Goal: Information Seeking & Learning: Compare options

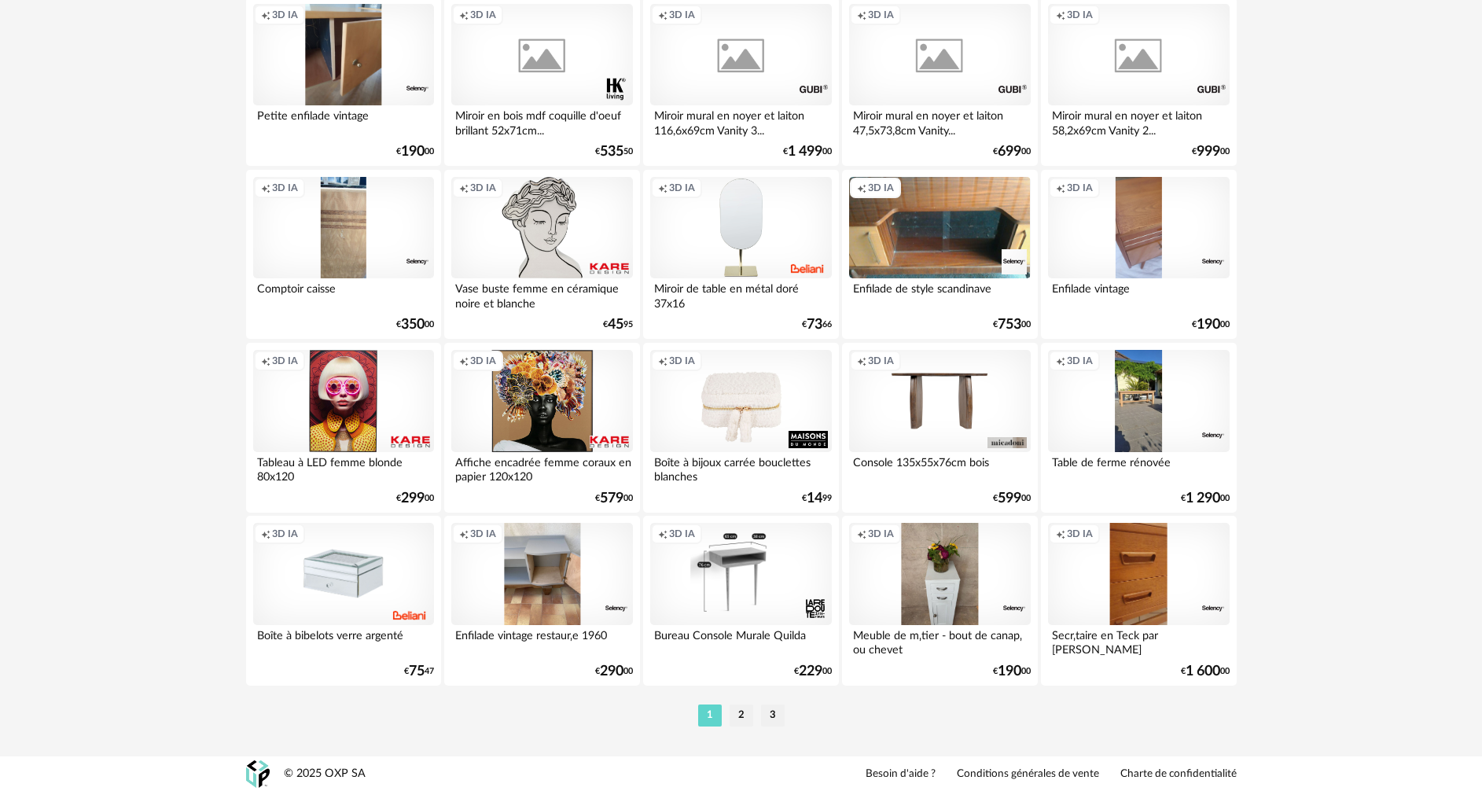
scroll to position [3077, 0]
click at [744, 715] on li "2" at bounding box center [742, 715] width 24 height 22
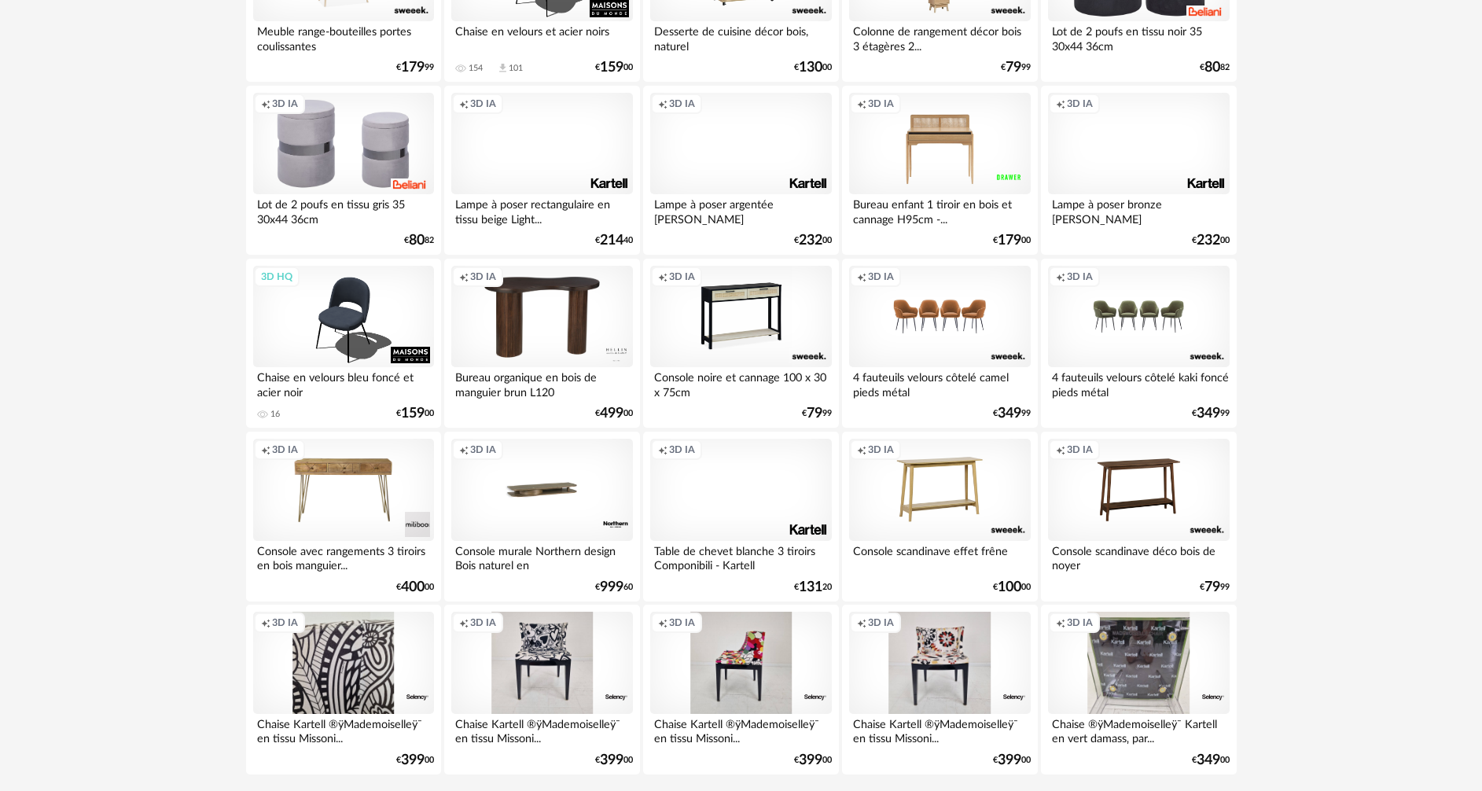
scroll to position [3077, 0]
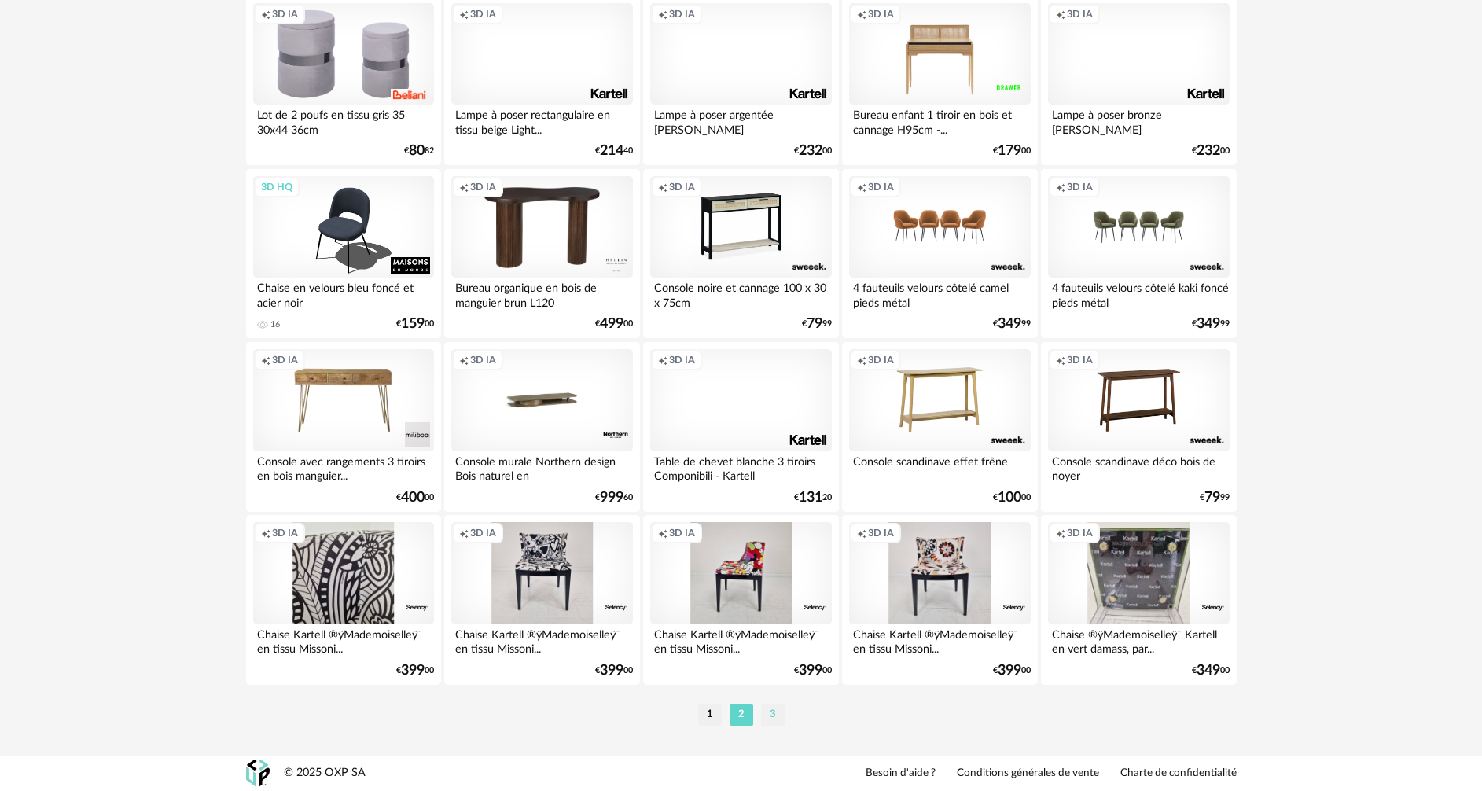
click at [778, 718] on li "3" at bounding box center [773, 715] width 24 height 22
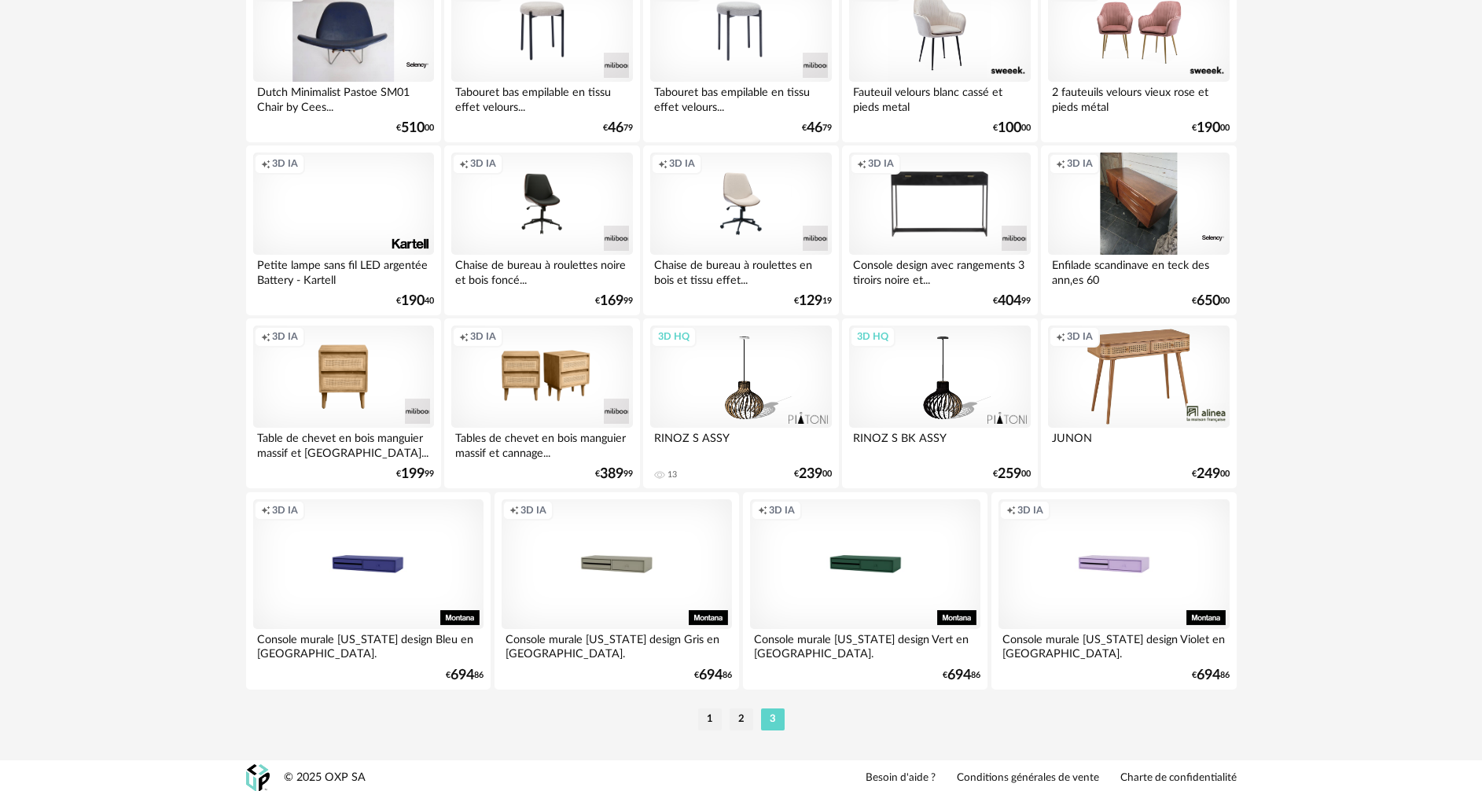
scroll to position [336, 0]
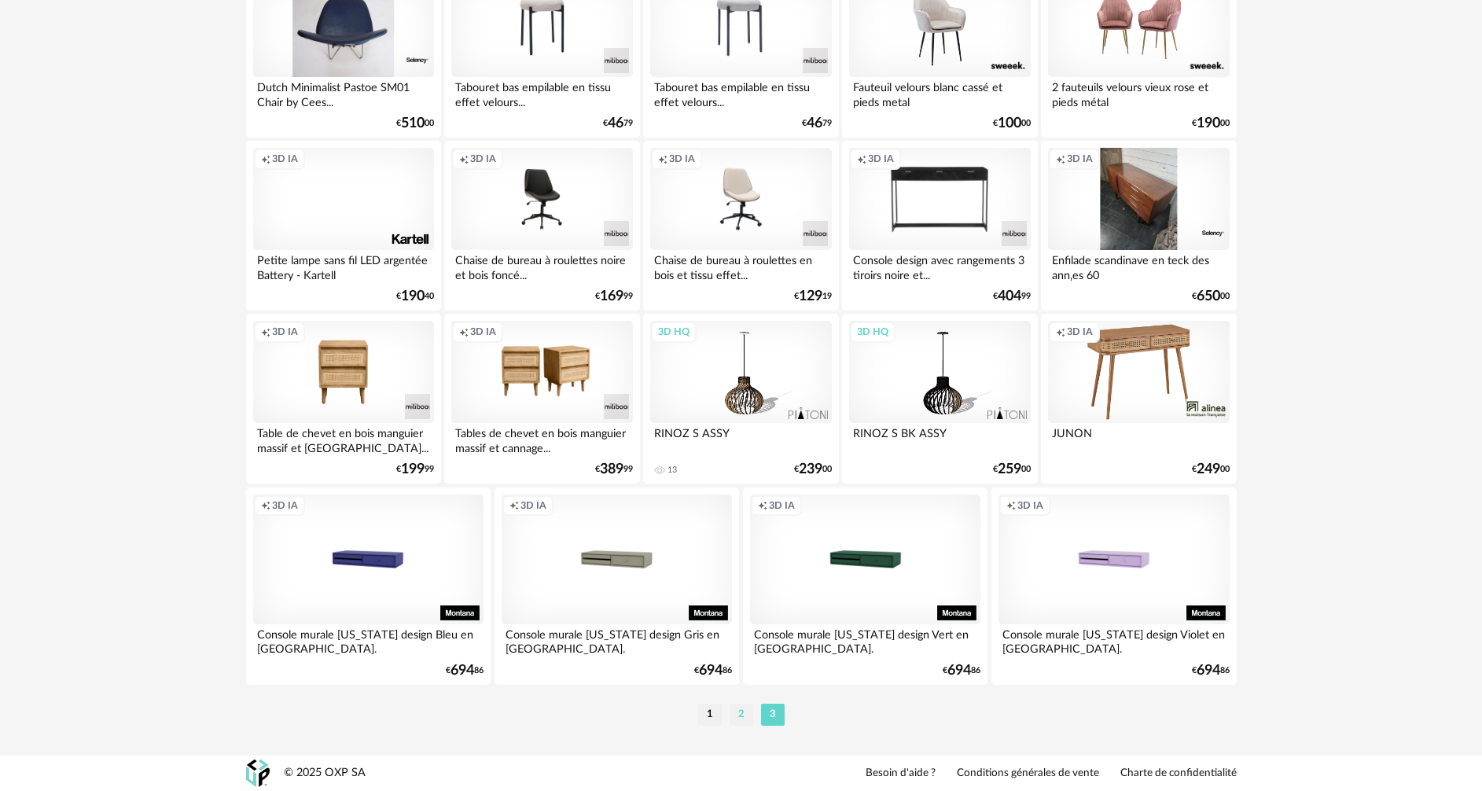
click at [736, 719] on li "2" at bounding box center [742, 715] width 24 height 22
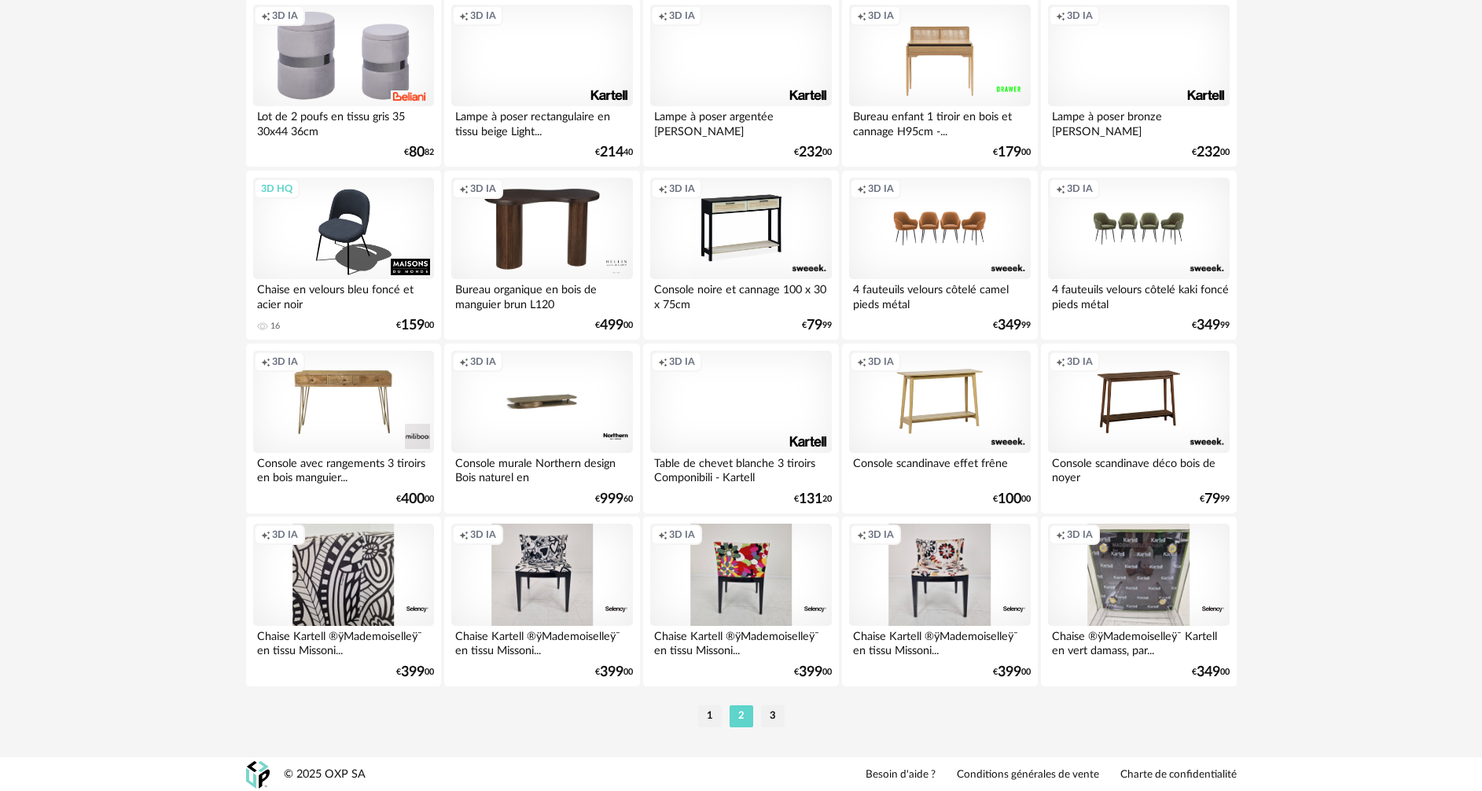
scroll to position [3077, 0]
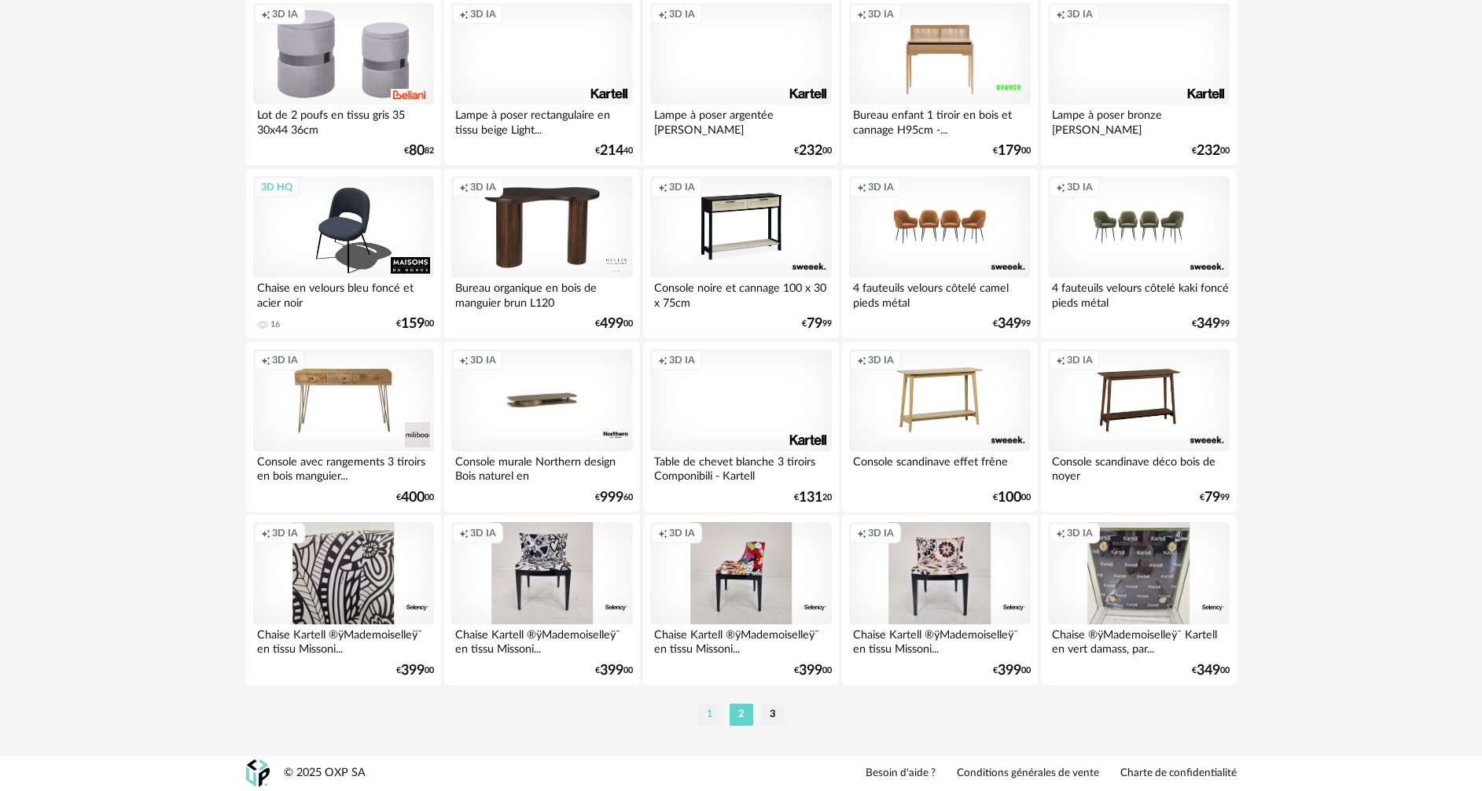
click at [710, 709] on li "1" at bounding box center [710, 715] width 24 height 22
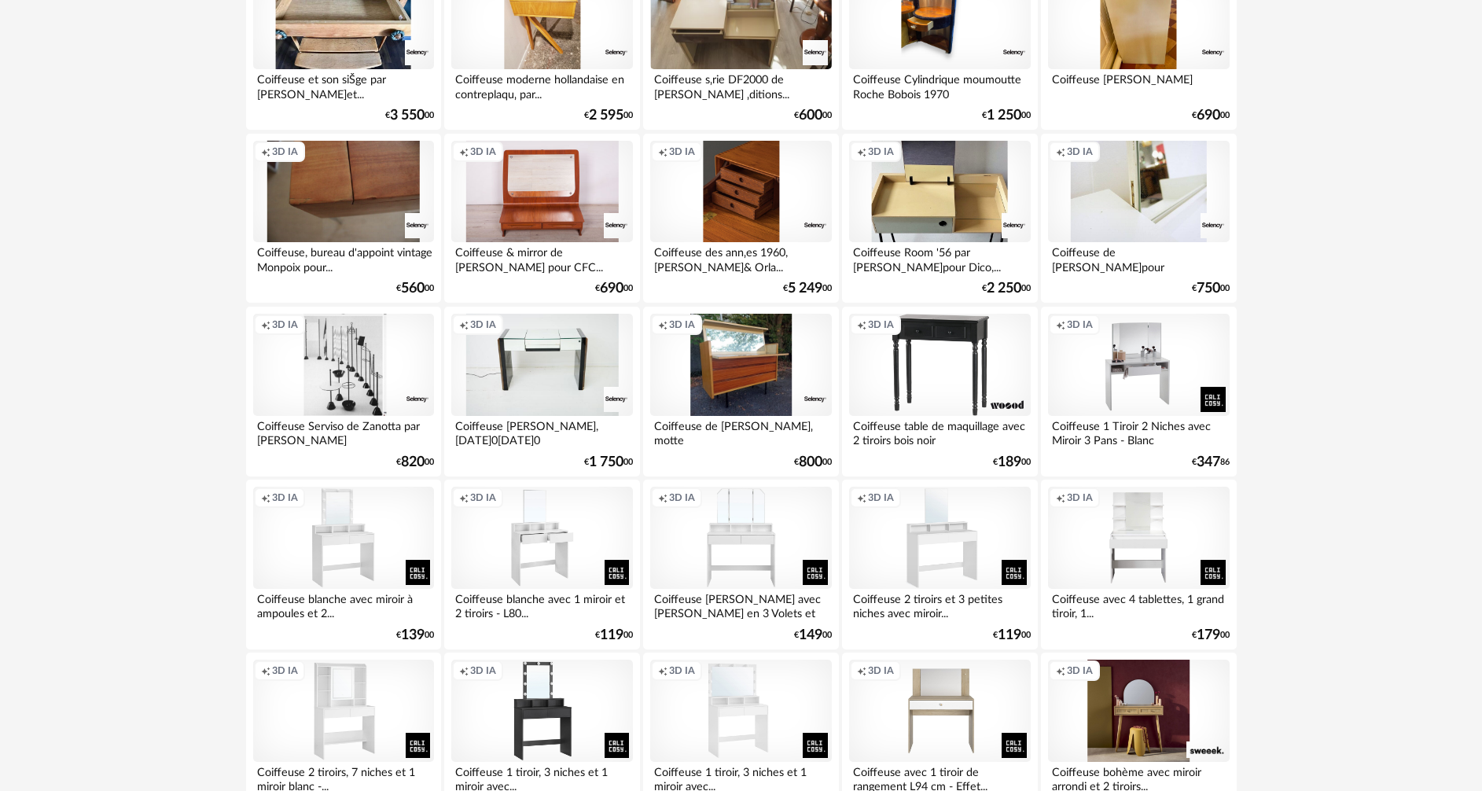
scroll to position [1415, 0]
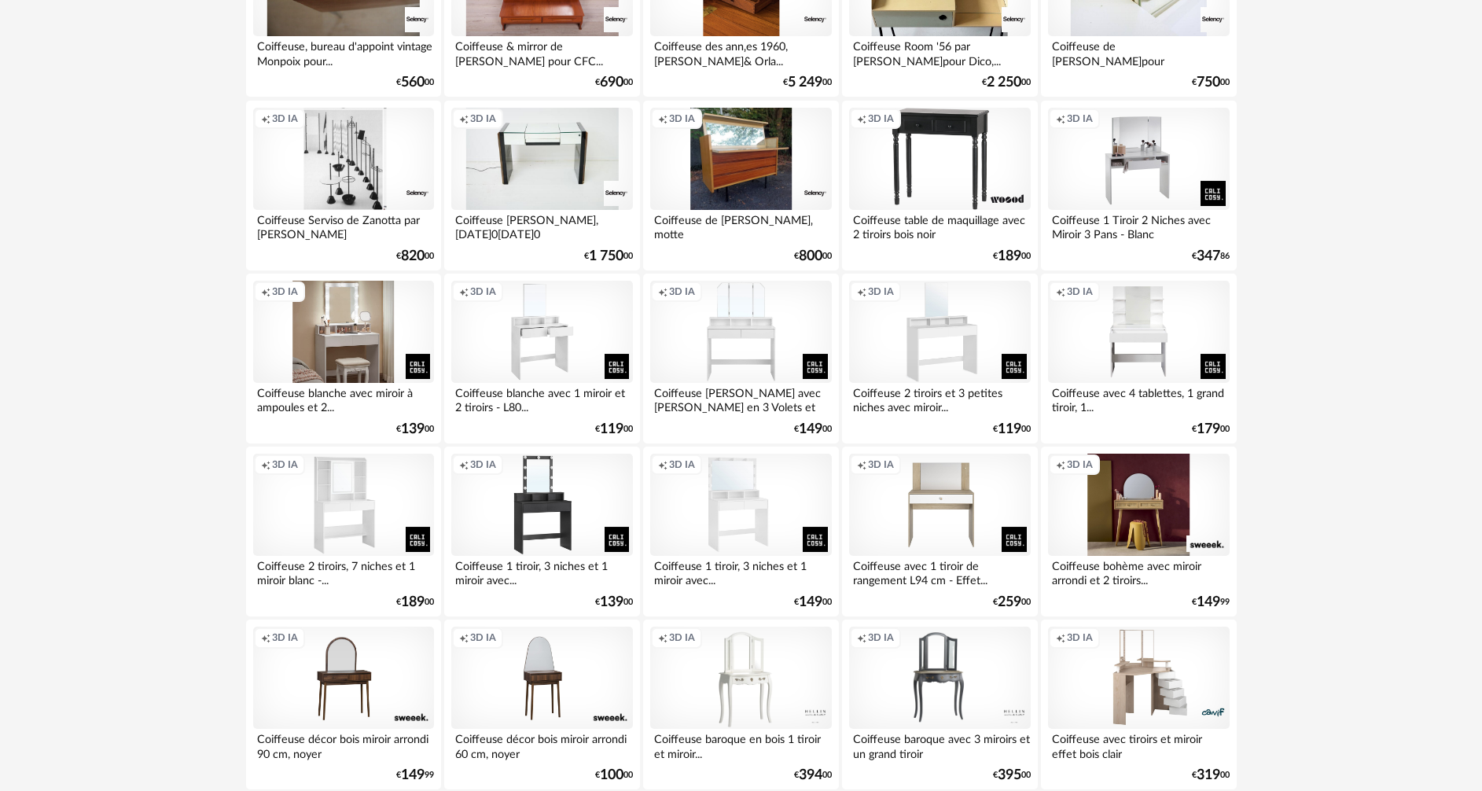
click at [357, 346] on div "Creation icon 3D IA" at bounding box center [343, 332] width 181 height 102
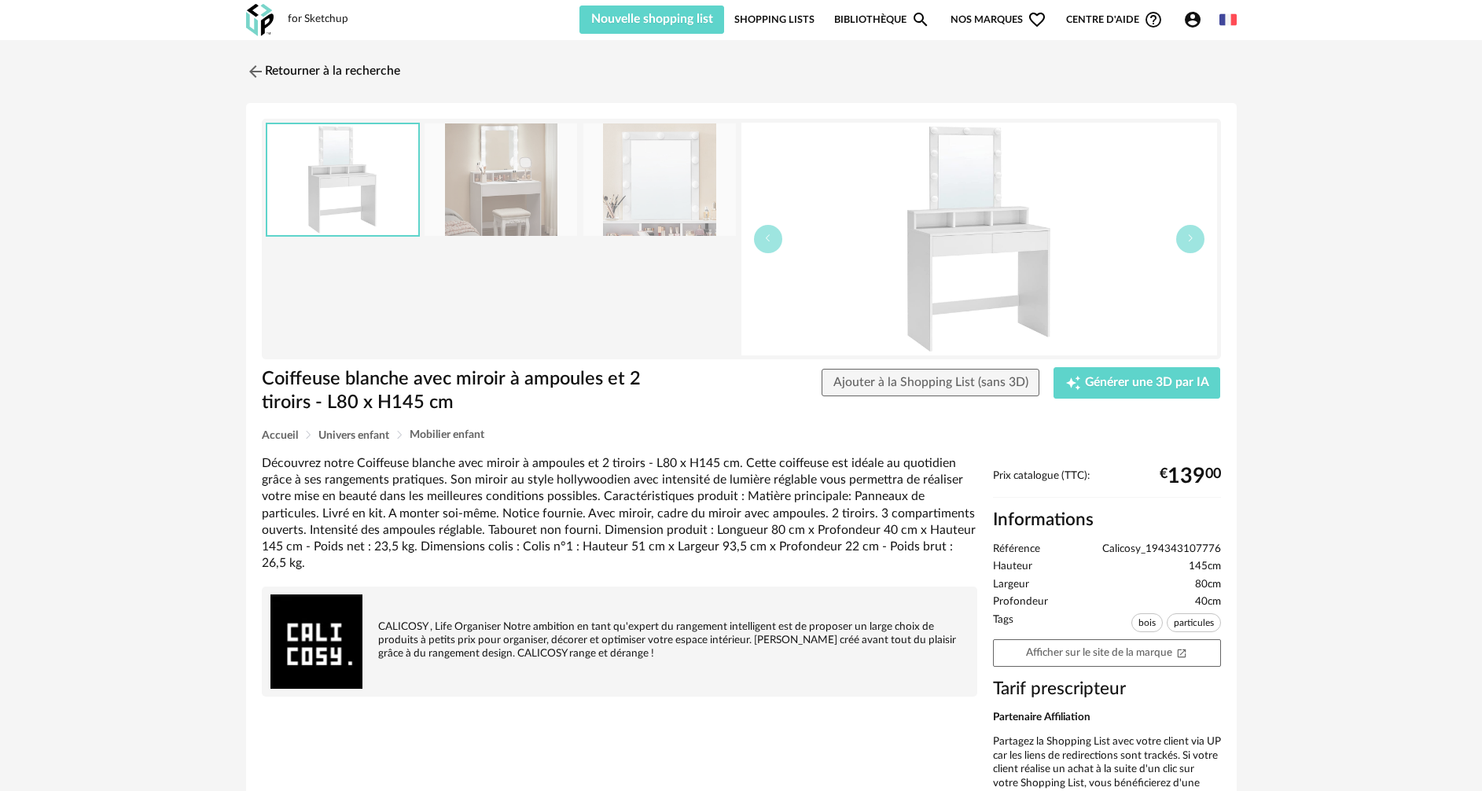
click at [505, 206] on img at bounding box center [501, 179] width 153 height 112
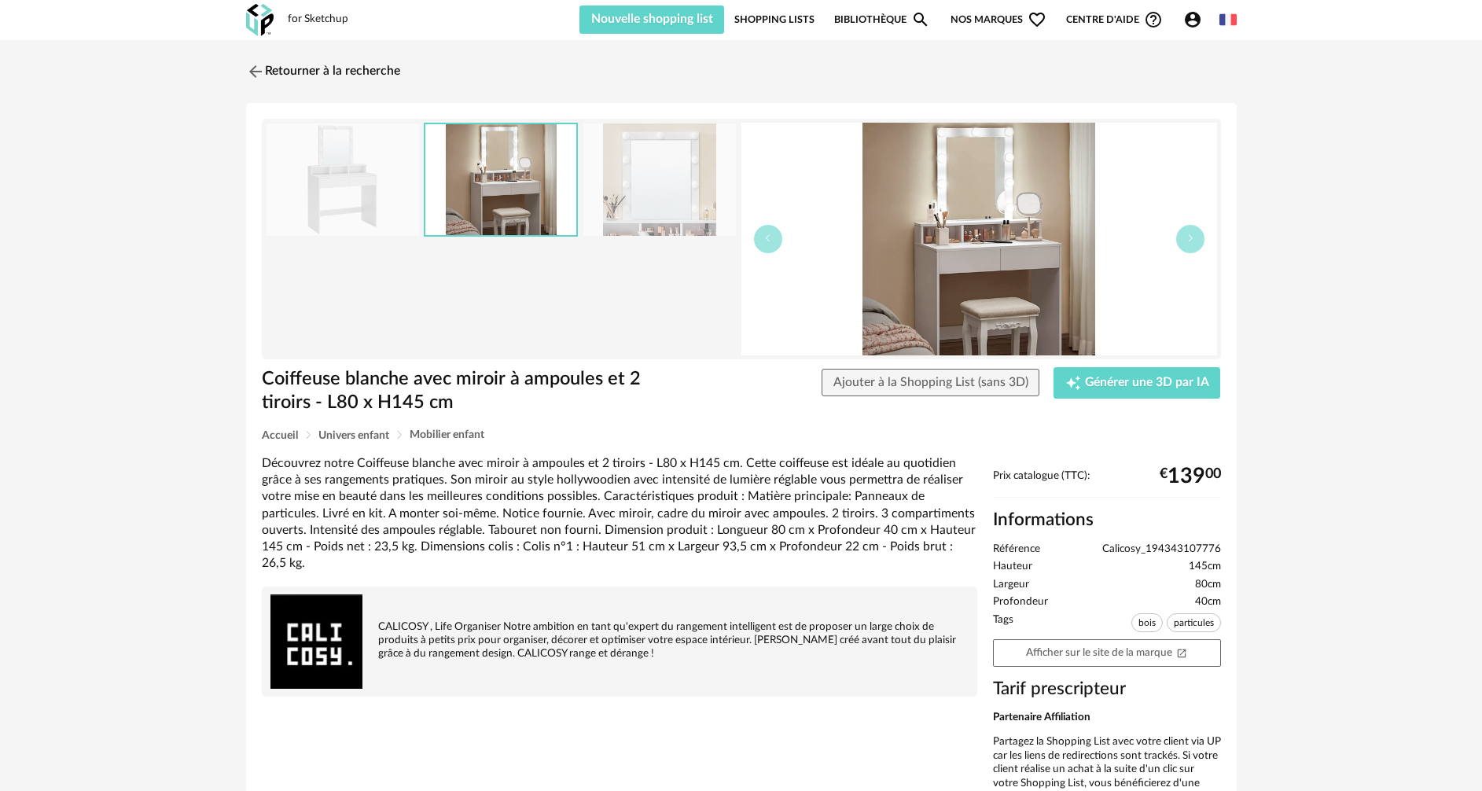
click at [634, 199] on img at bounding box center [659, 179] width 153 height 112
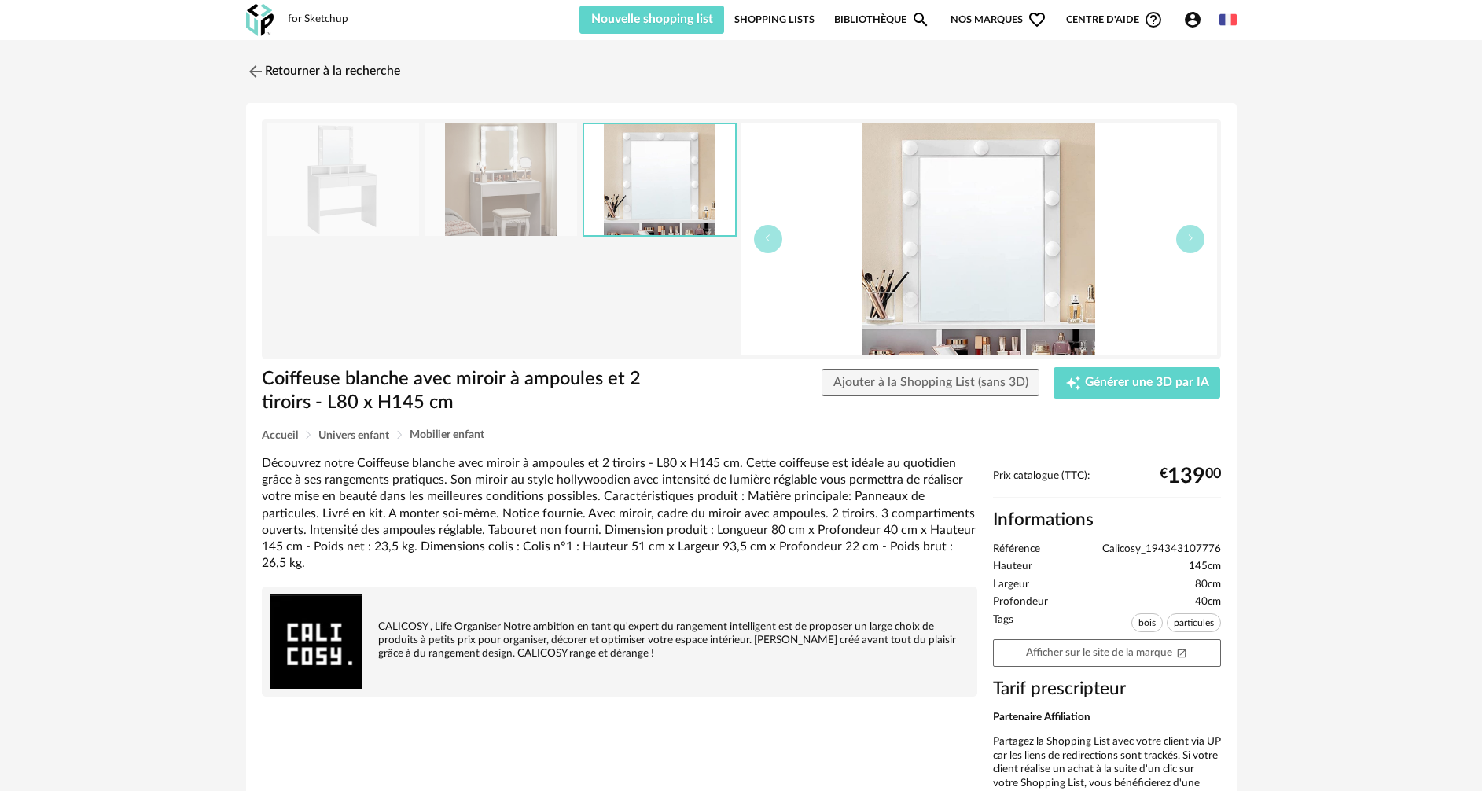
click at [493, 217] on img at bounding box center [501, 179] width 153 height 112
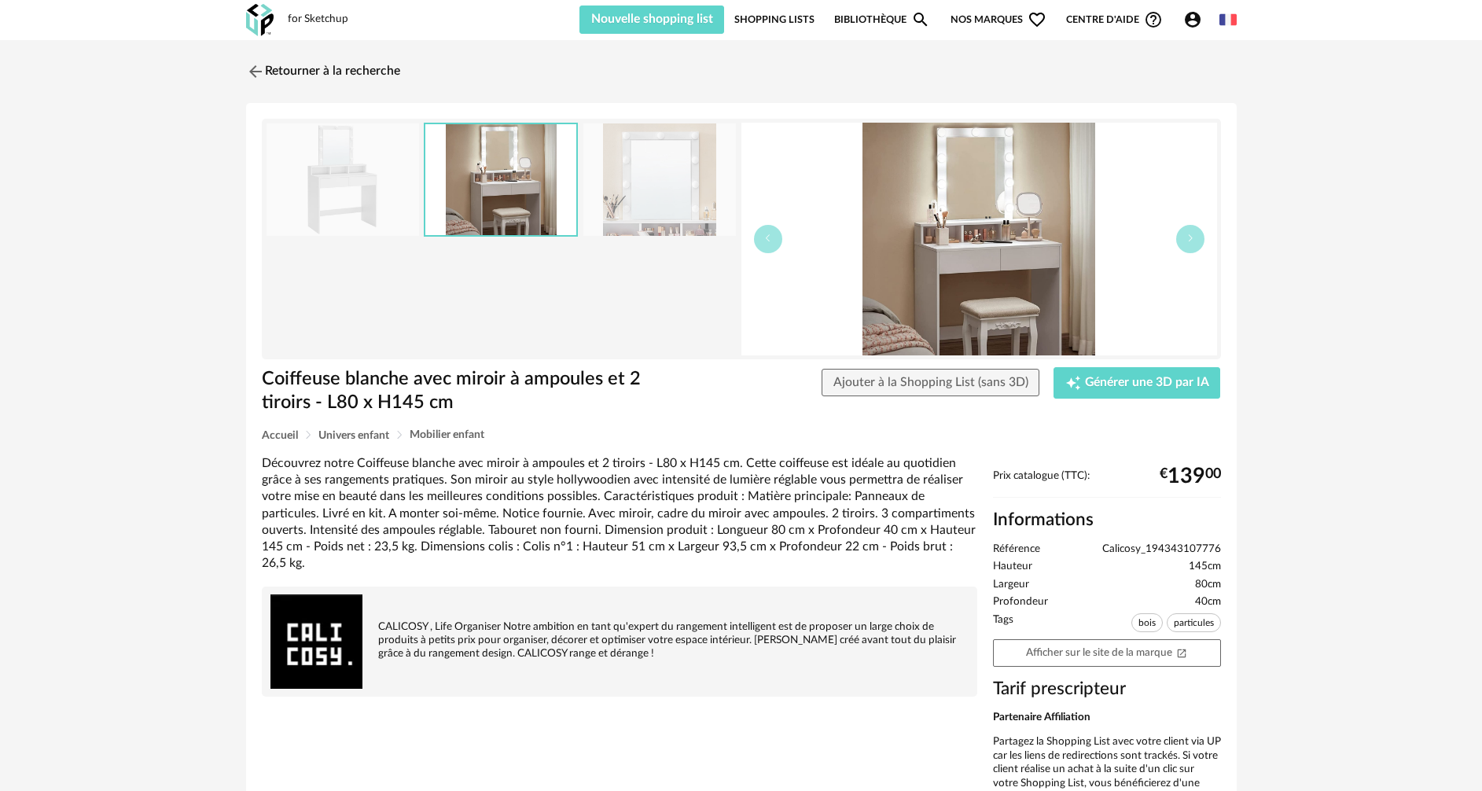
click at [348, 186] on img at bounding box center [343, 179] width 153 height 112
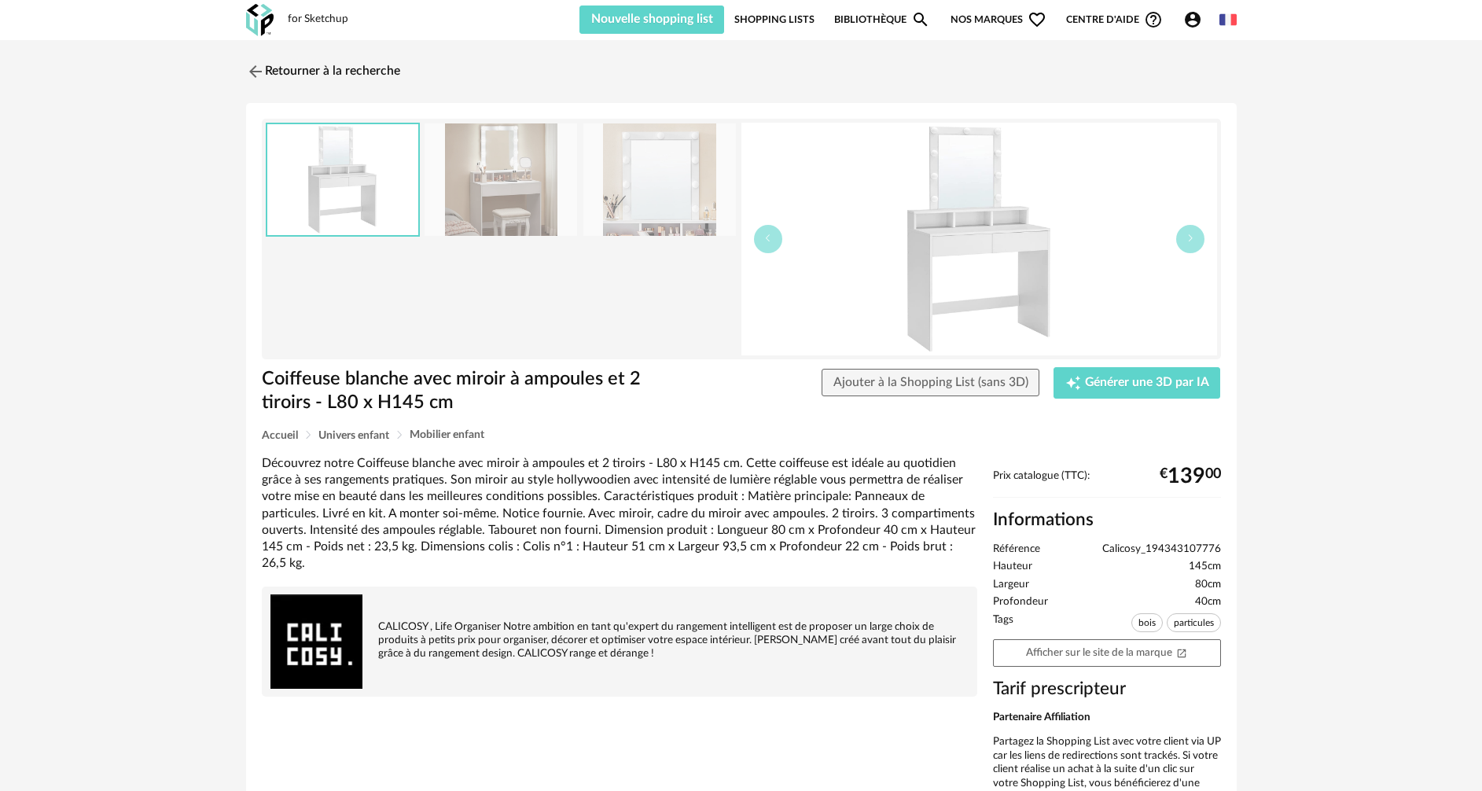
click at [940, 259] on img at bounding box center [979, 239] width 476 height 233
click at [465, 171] on img at bounding box center [501, 179] width 153 height 112
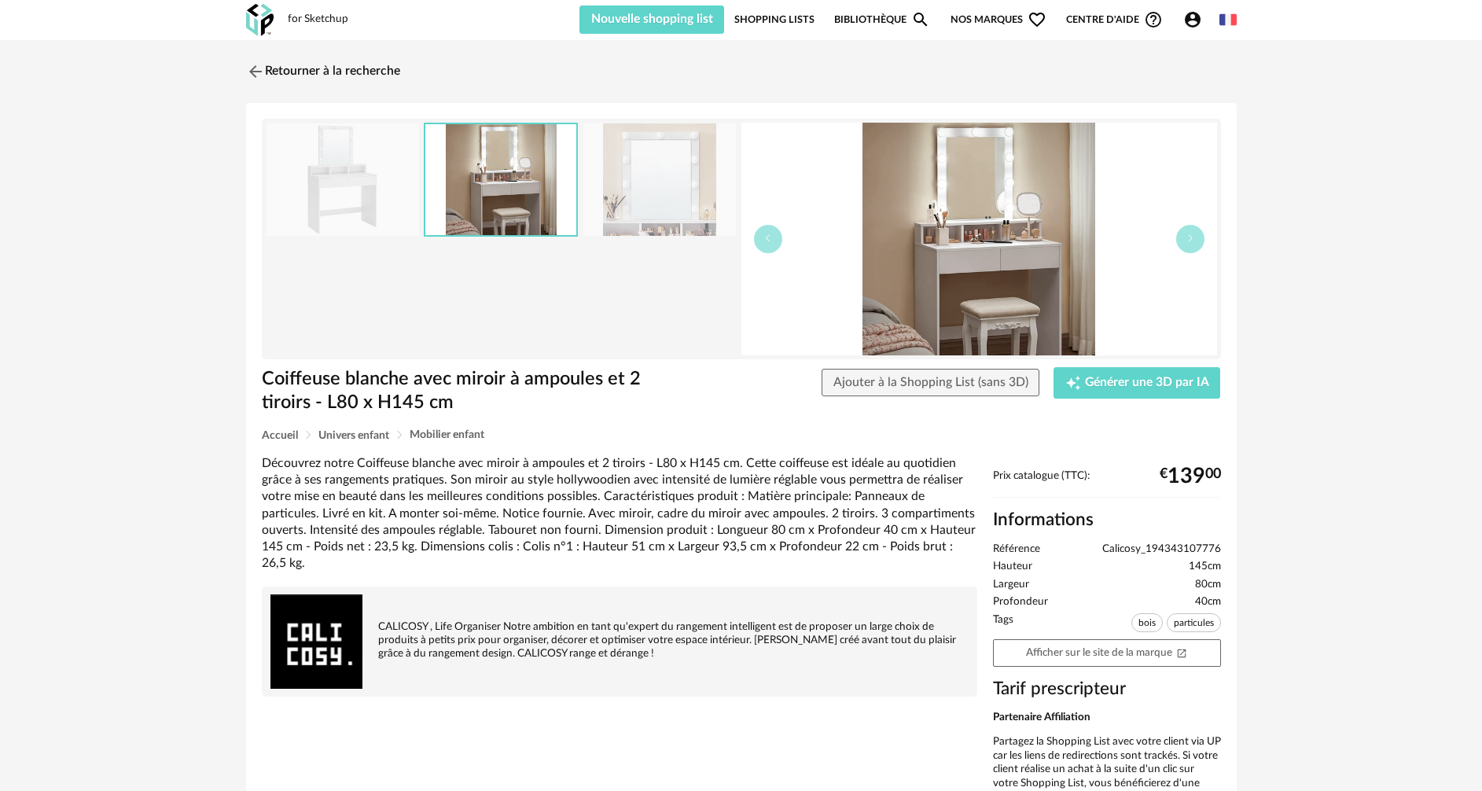
click at [663, 203] on img at bounding box center [659, 179] width 153 height 112
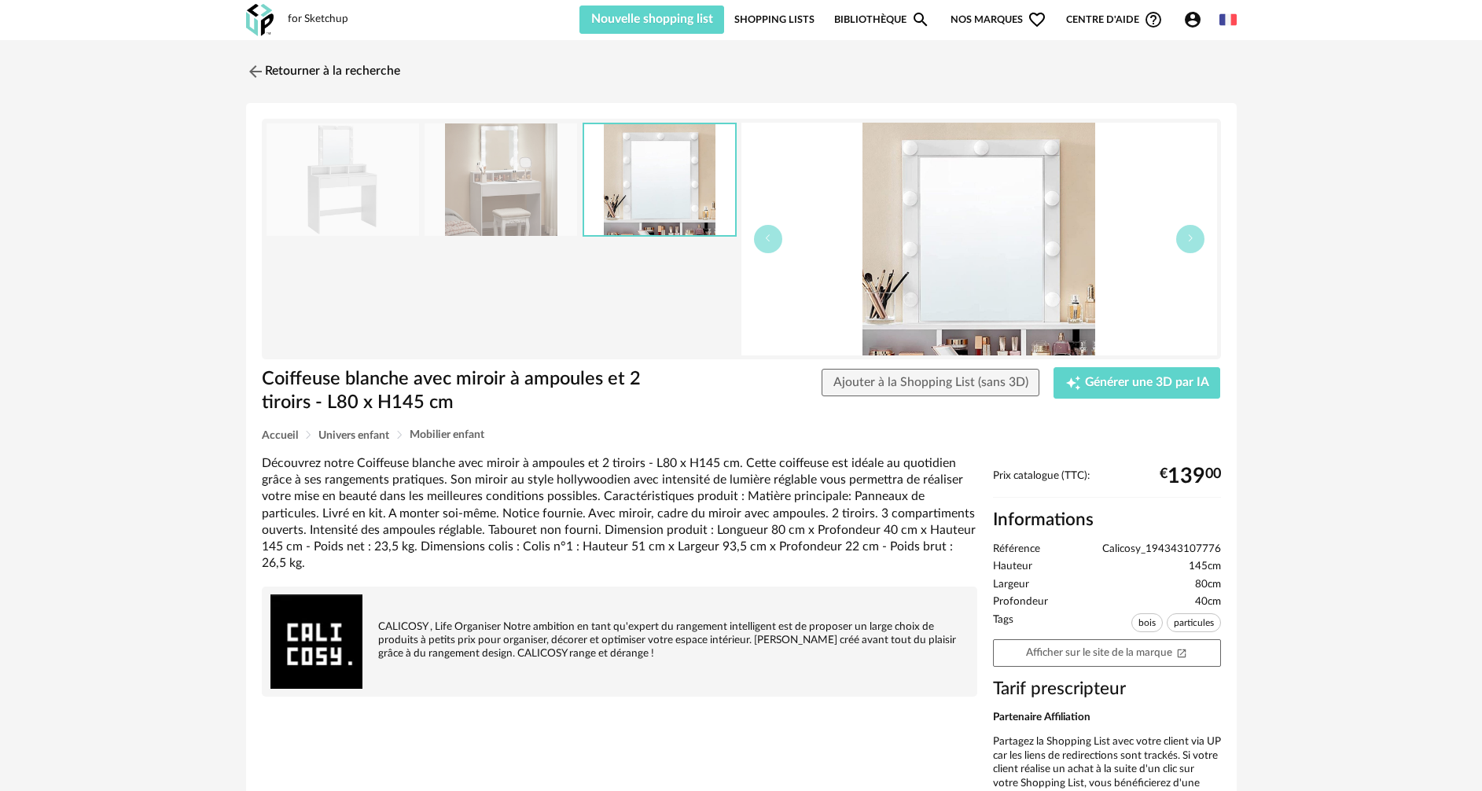
click at [366, 184] on img at bounding box center [343, 179] width 153 height 112
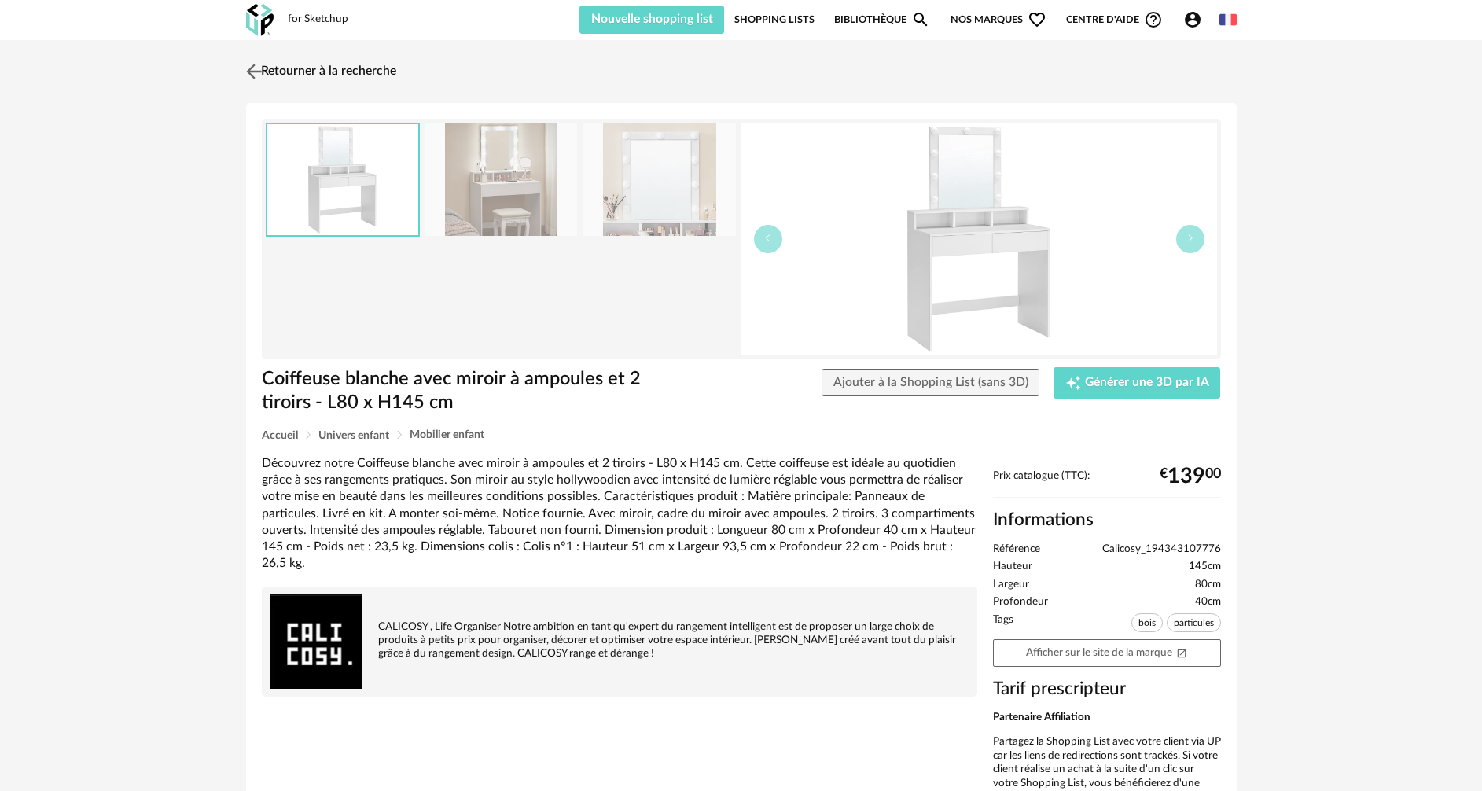
click at [300, 68] on link "Retourner à la recherche" at bounding box center [319, 71] width 154 height 35
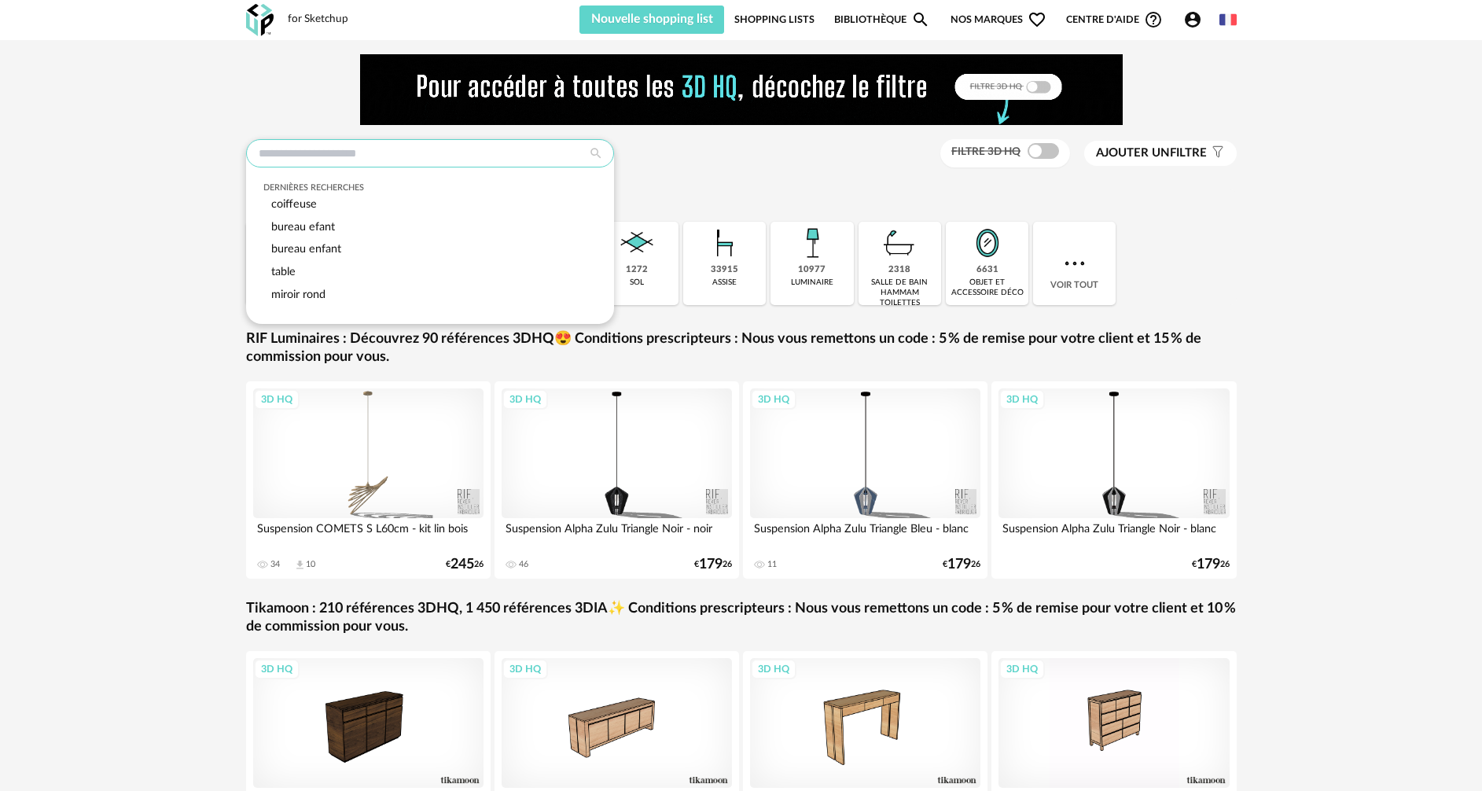
click at [505, 146] on input "text" at bounding box center [430, 153] width 368 height 28
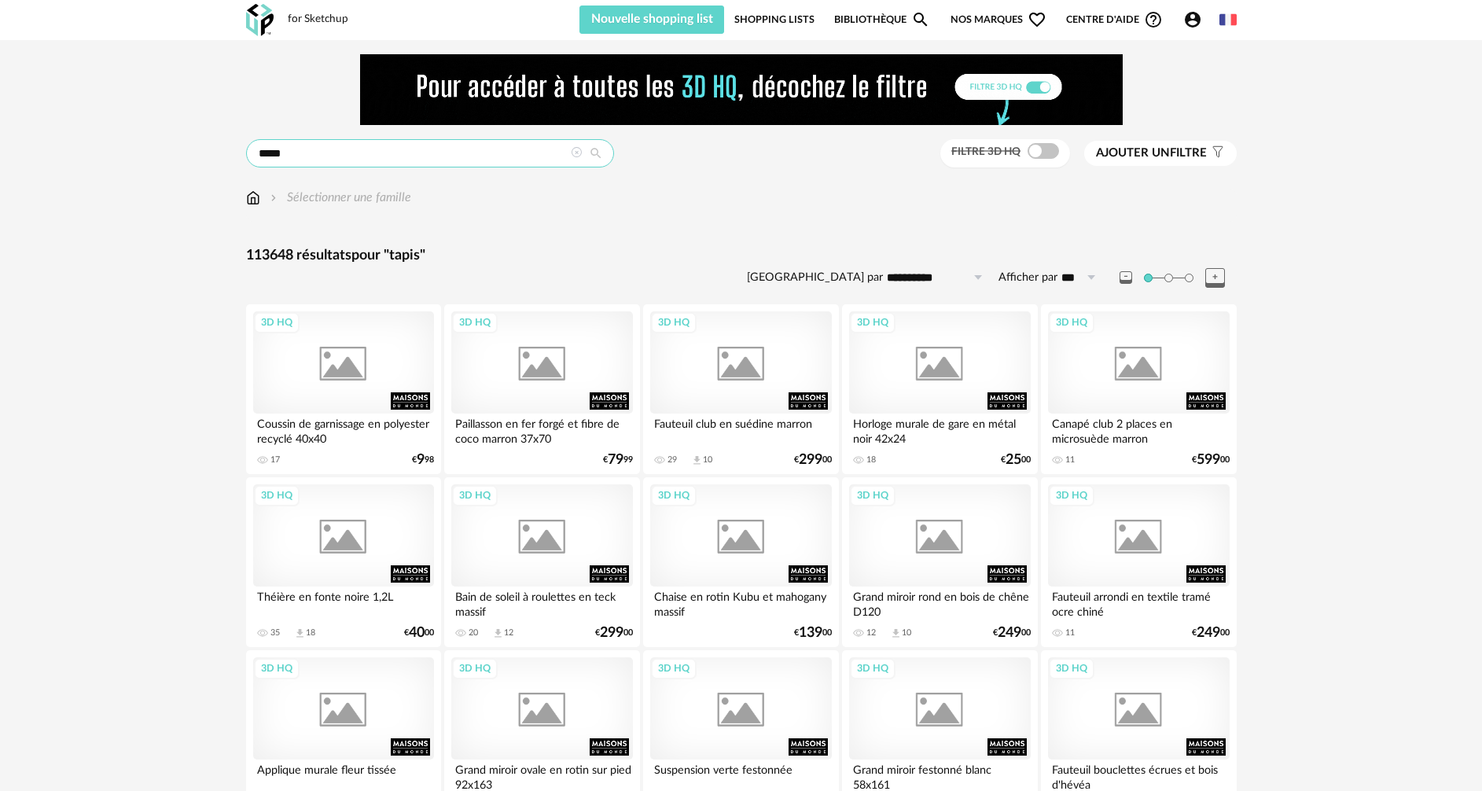
type input "*****"
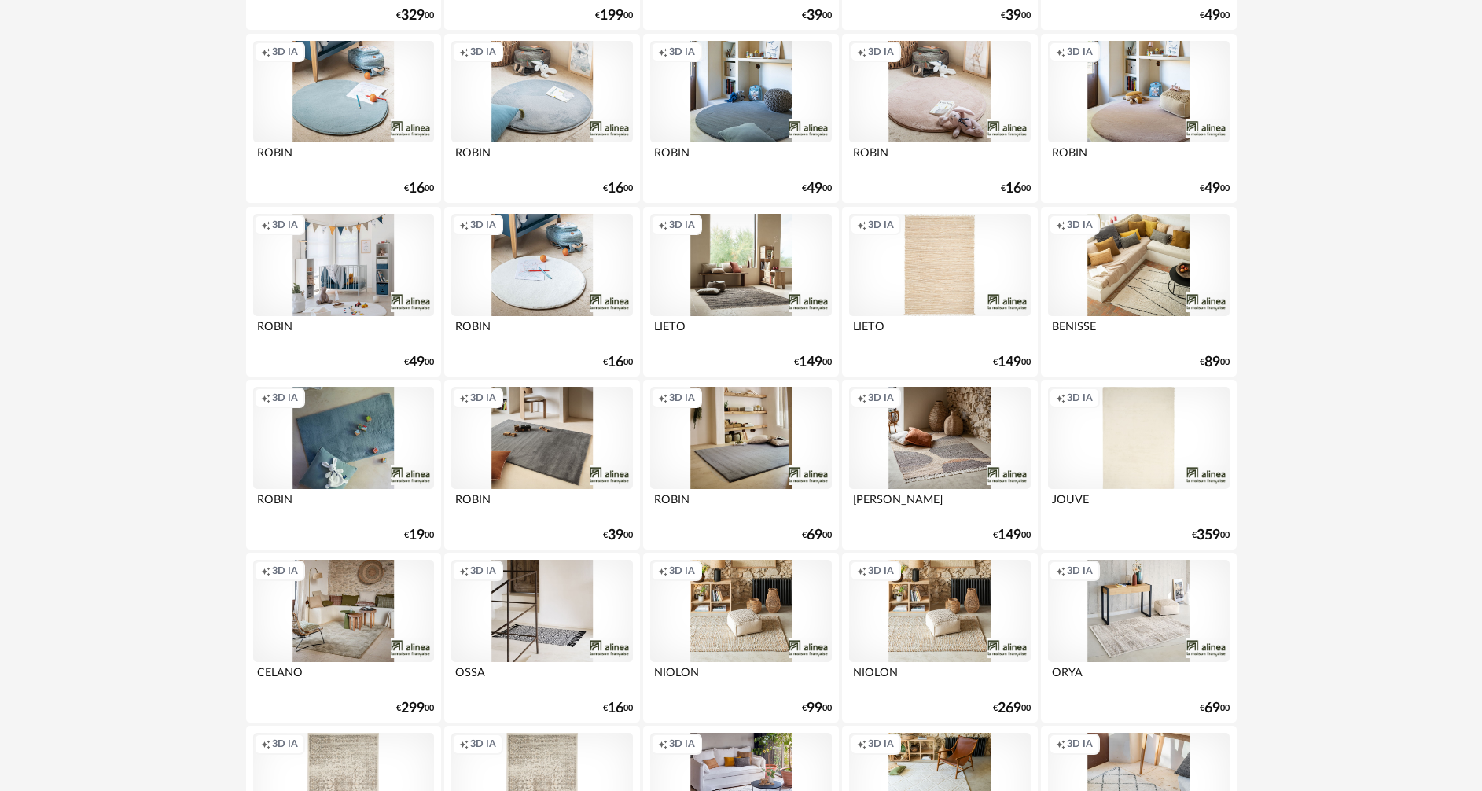
scroll to position [1336, 0]
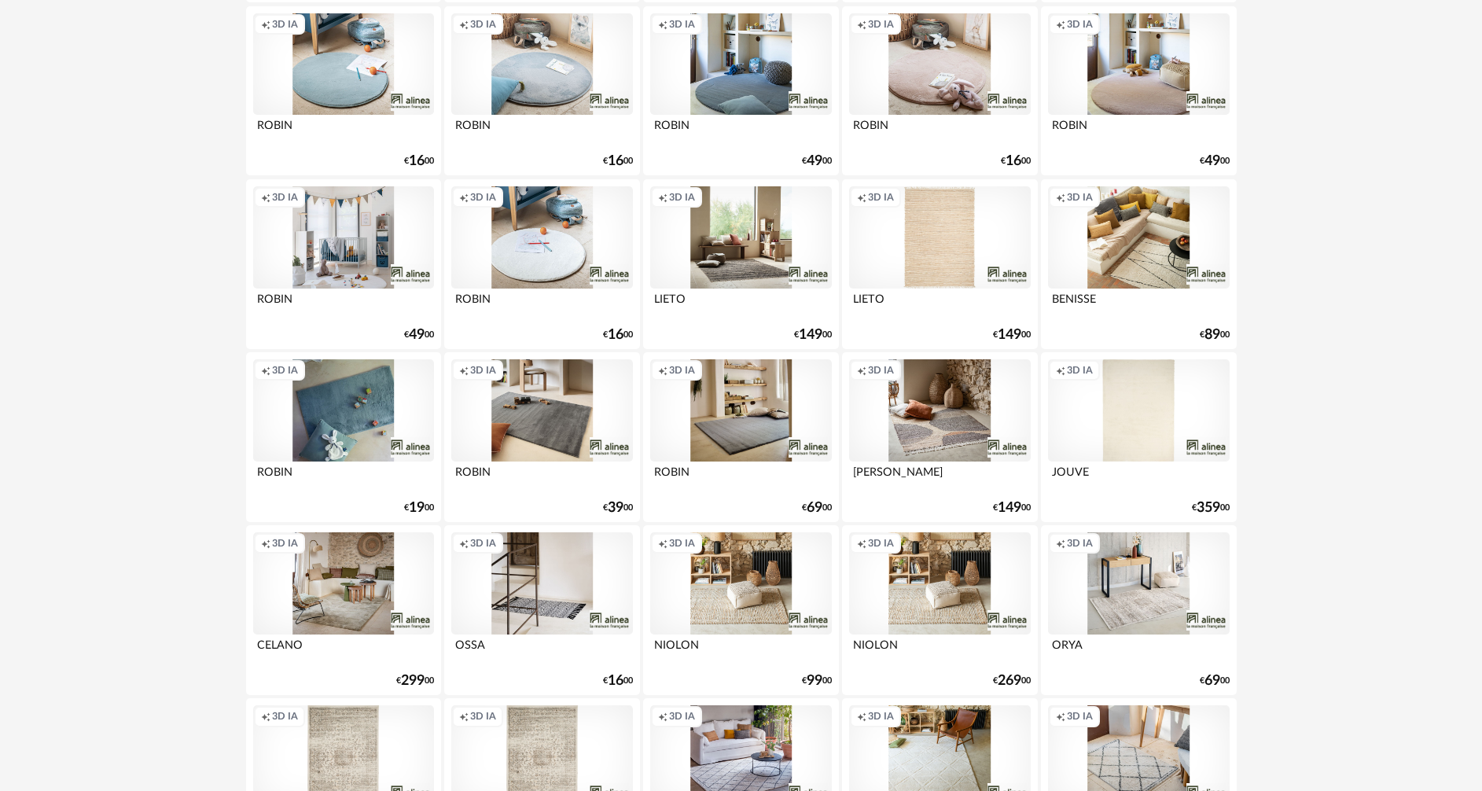
click at [738, 599] on div "Creation icon 3D IA" at bounding box center [740, 583] width 181 height 102
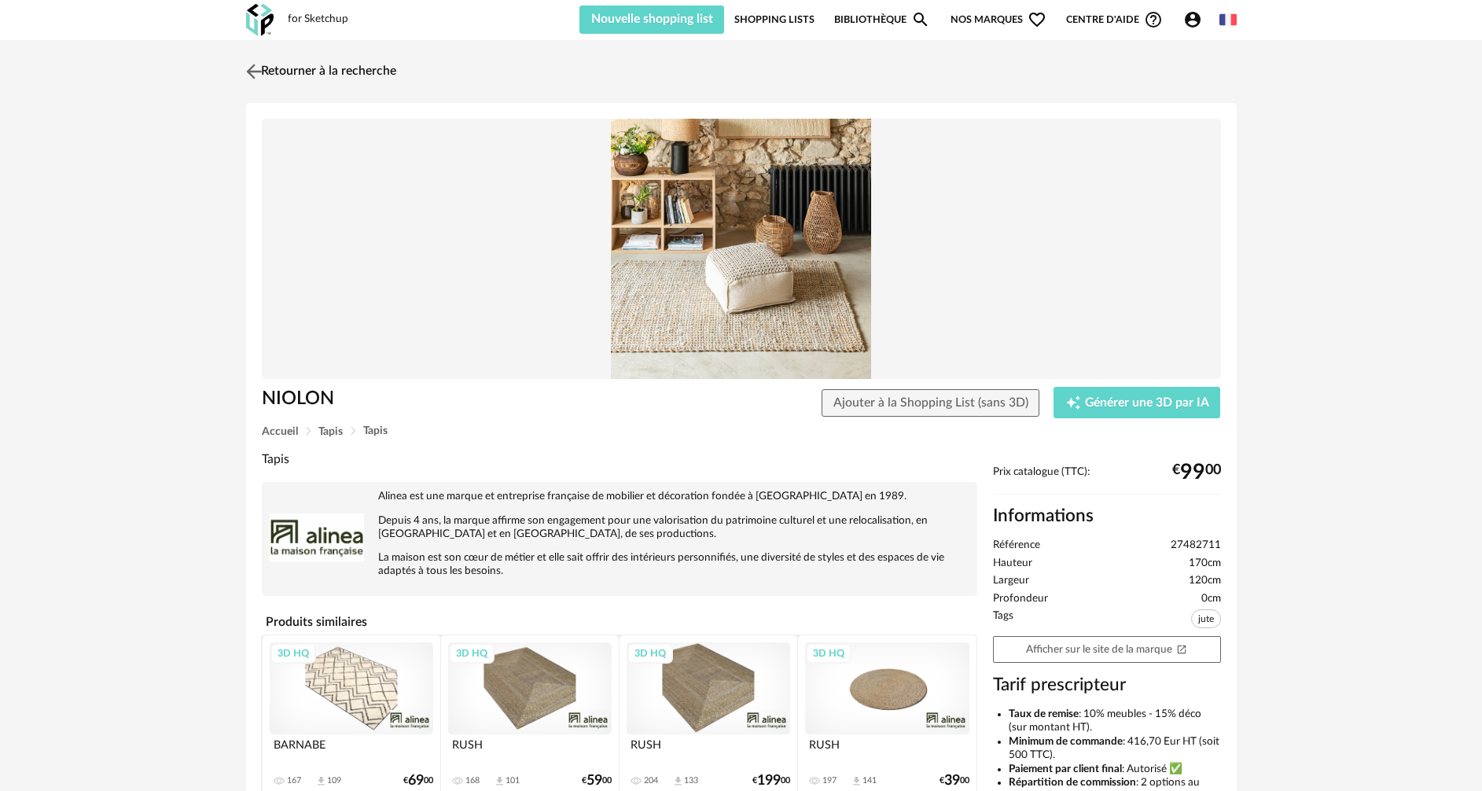
click at [283, 66] on link "Retourner à la recherche" at bounding box center [319, 71] width 154 height 35
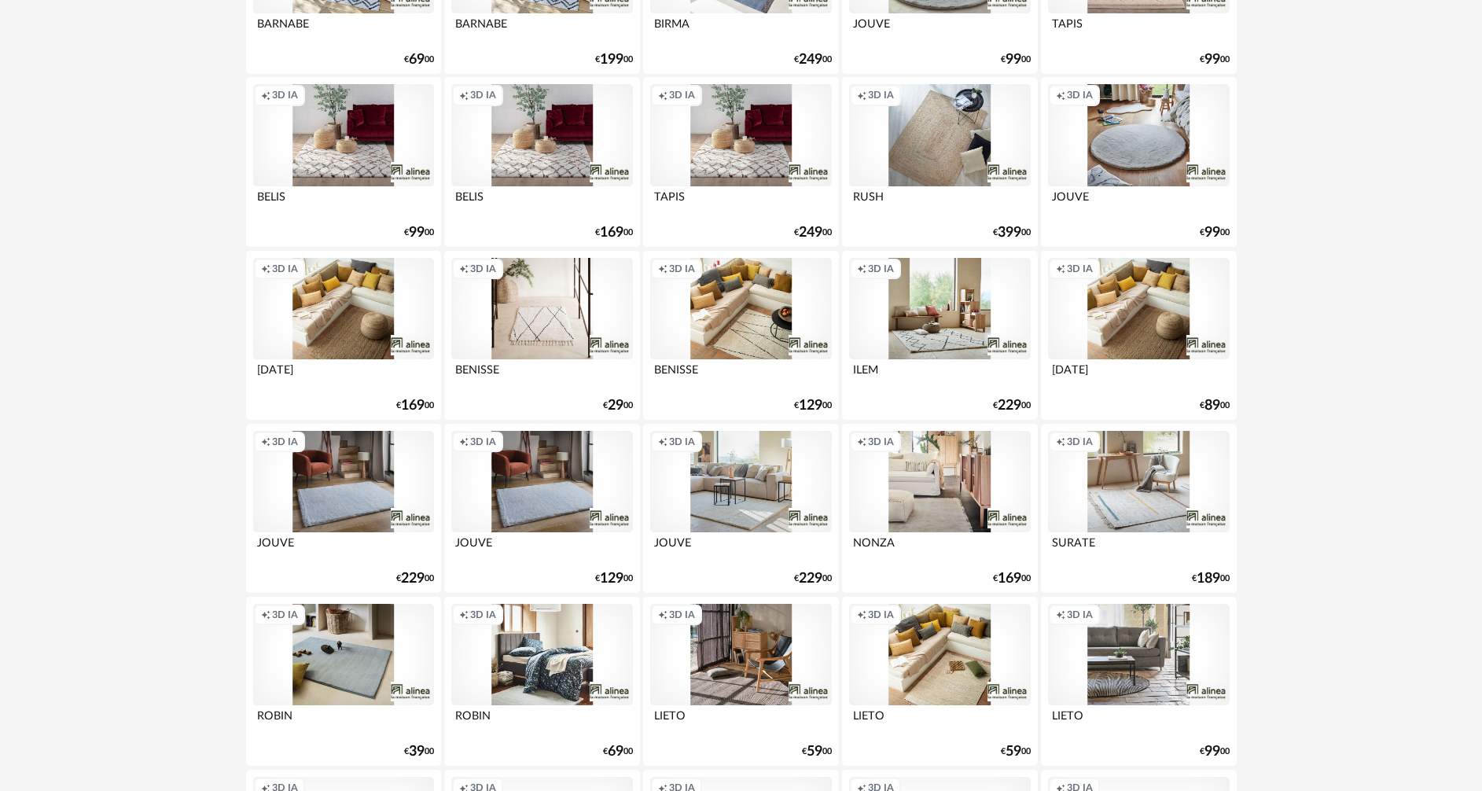
scroll to position [2358, 0]
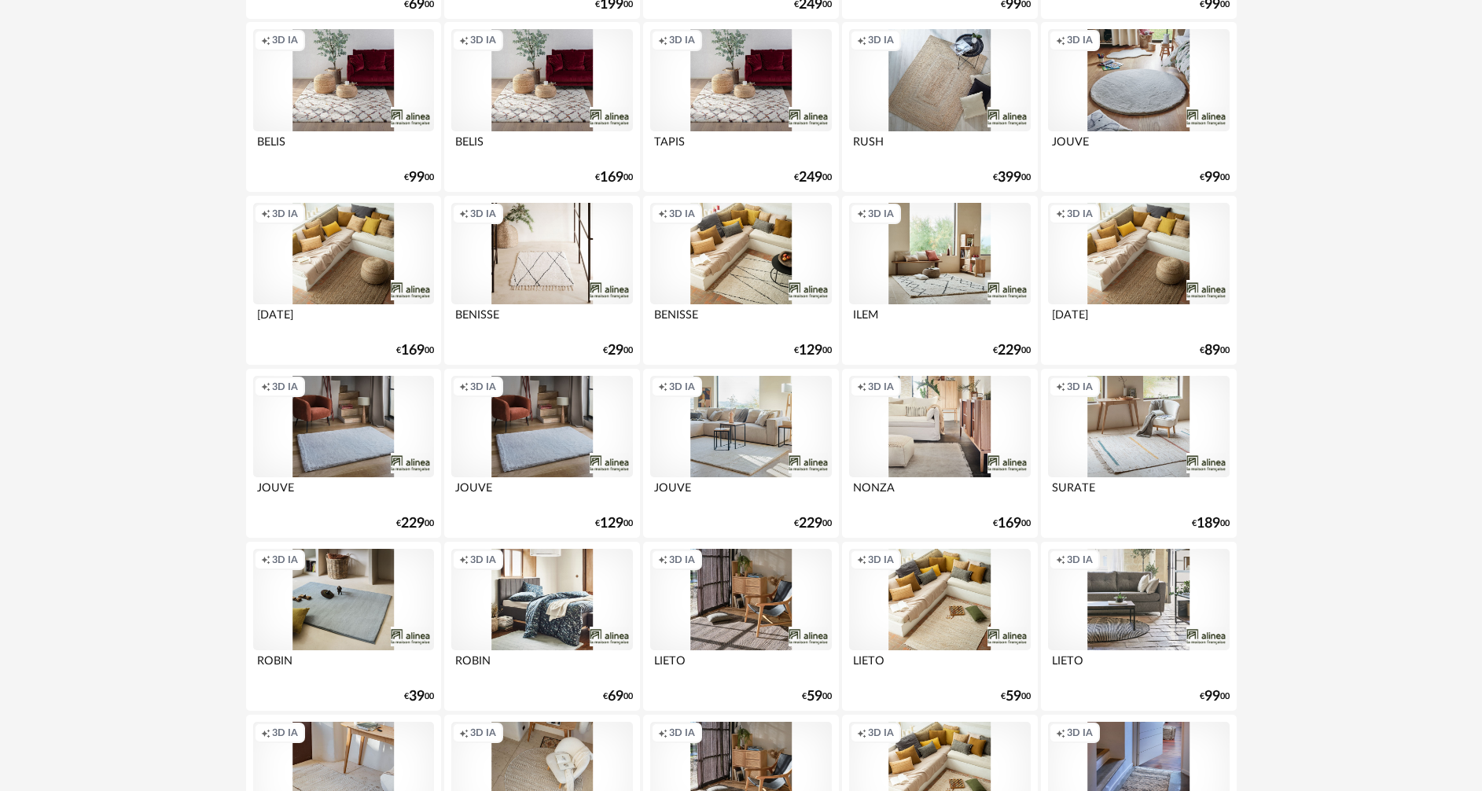
click at [550, 442] on div "Creation icon 3D IA" at bounding box center [541, 427] width 181 height 102
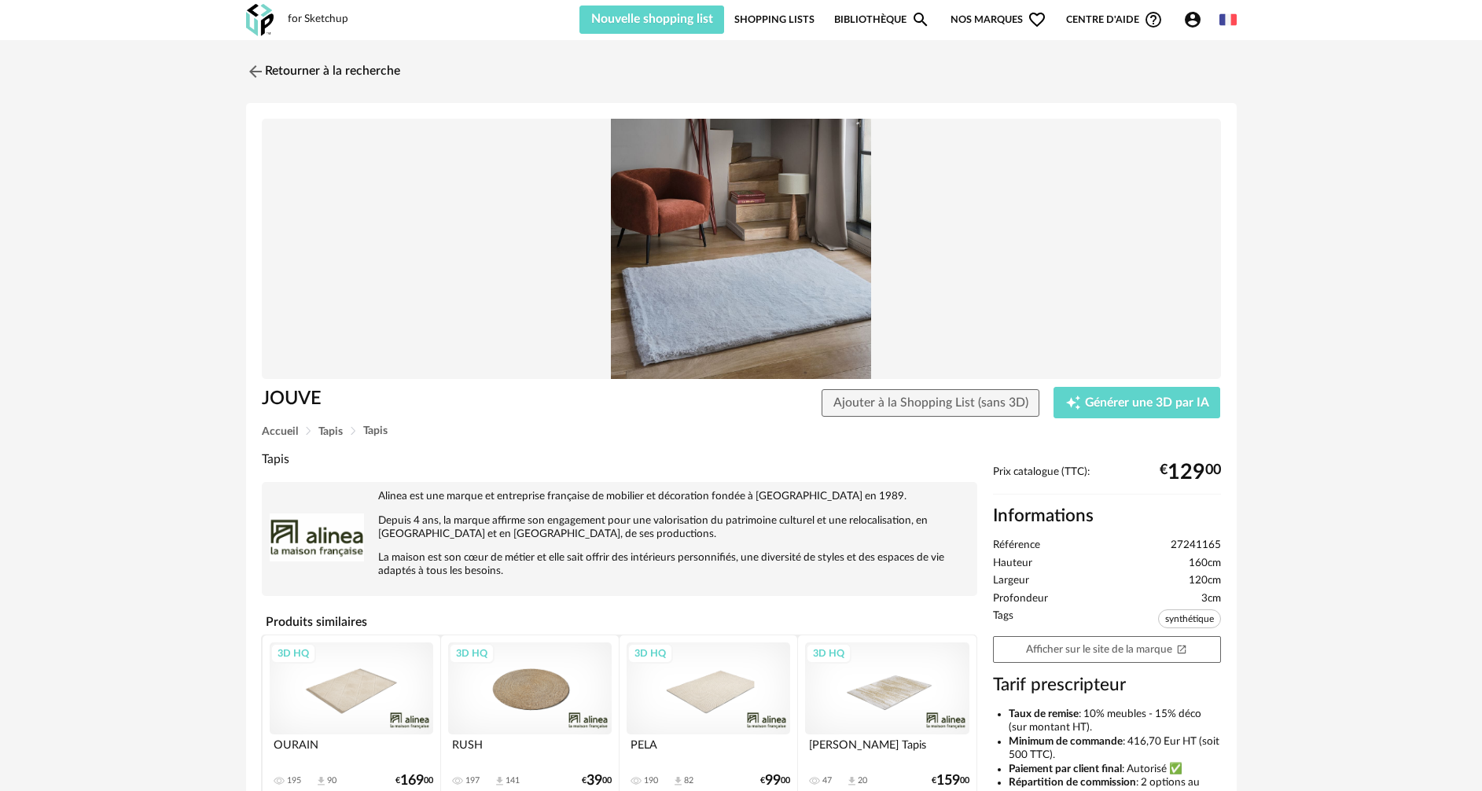
click at [734, 334] on img at bounding box center [741, 249] width 959 height 261
click at [254, 71] on img at bounding box center [253, 71] width 23 height 23
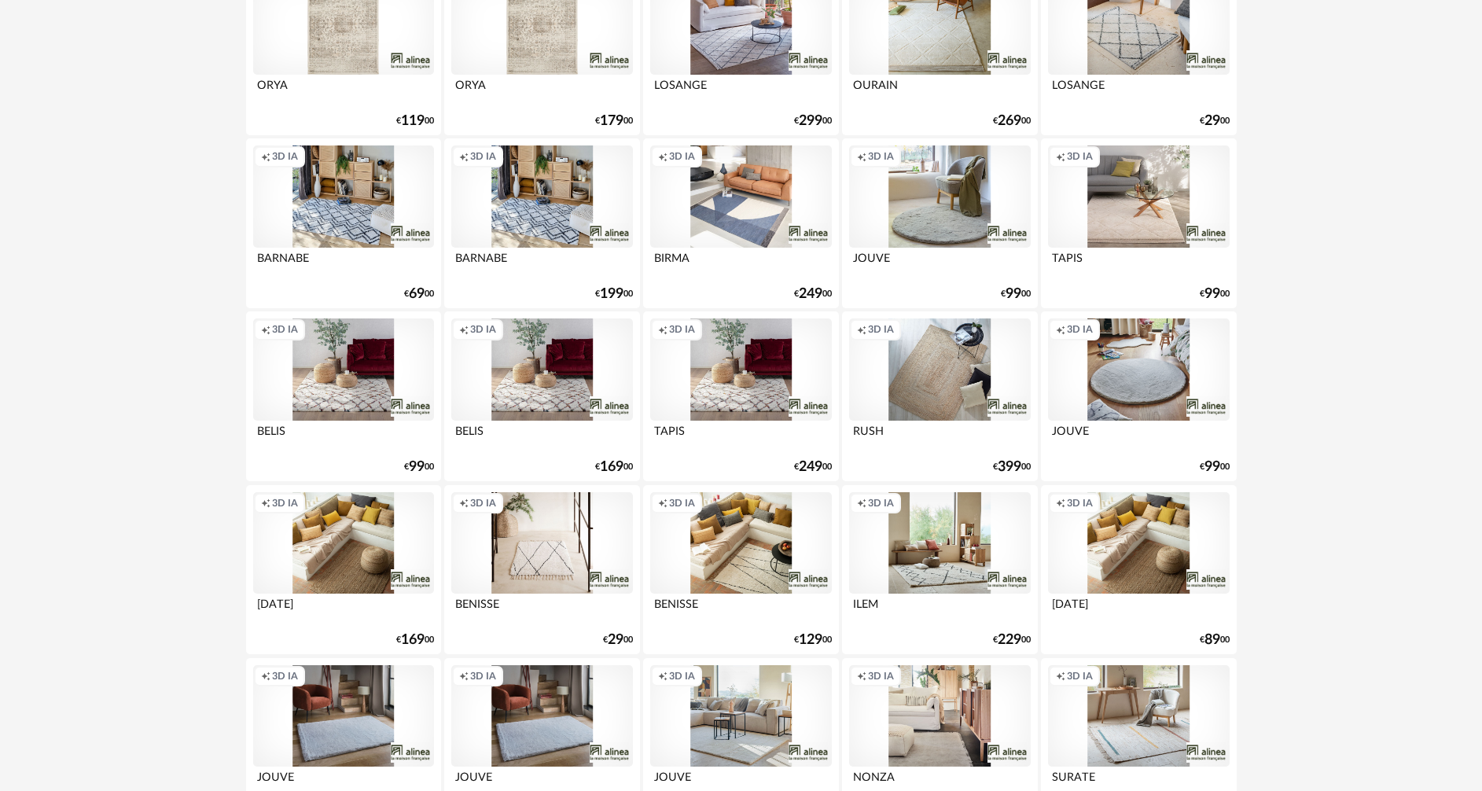
scroll to position [2055, 0]
